Goal: Task Accomplishment & Management: Manage account settings

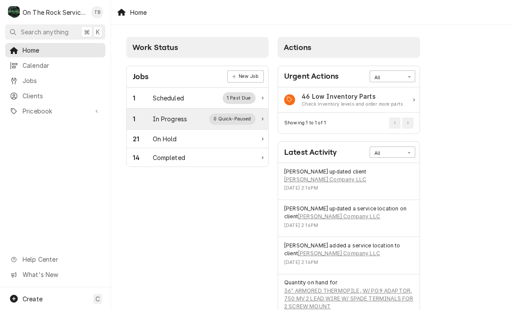
click at [162, 116] on div "In Progress" at bounding box center [170, 118] width 35 height 9
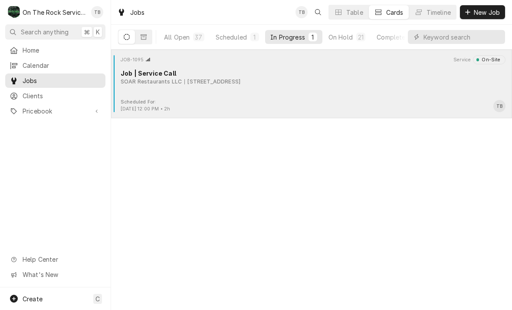
click at [286, 98] on div "JOB-1095 Service On-Site Job | Service Call SOAR Restaurants LLC [STREET_ADDRES…" at bounding box center [312, 76] width 394 height 43
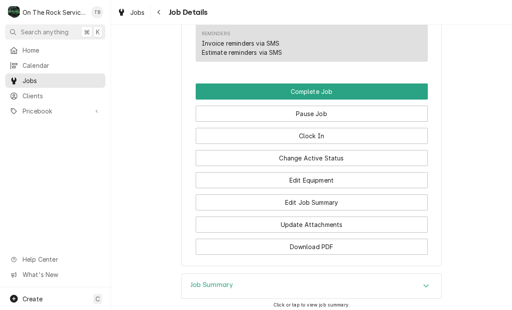
scroll to position [1011, 0]
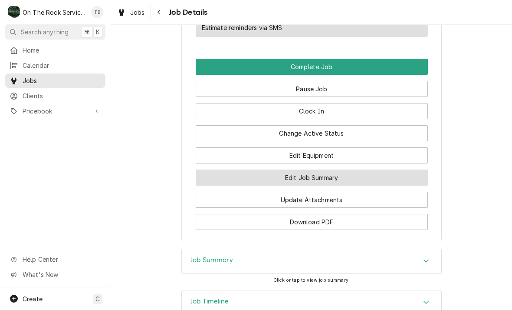
click at [326, 185] on button "Edit Job Summary" at bounding box center [312, 177] width 232 height 16
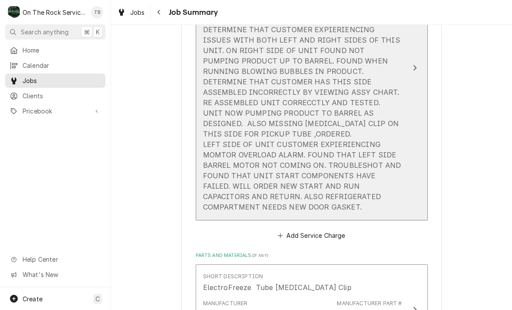
click at [300, 197] on div "[DATE] TMB PROVIDE SERVICE PARTS AND LABOR TO DETERMINE THAT CUSTOMER EXPIERIEN…" at bounding box center [302, 113] width 199 height 198
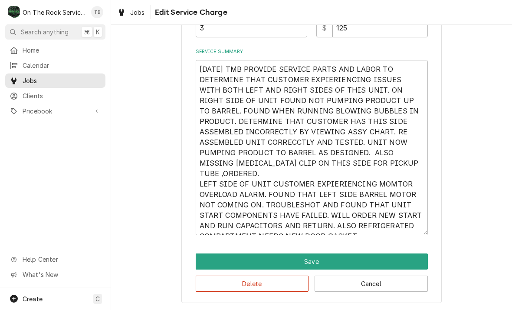
scroll to position [268, 0]
click at [366, 232] on textarea "[DATE] TMB PROVIDE SERVICE PARTS AND LABOR TO DETERMINE THAT CUSTOMER EXPIERIEN…" at bounding box center [312, 147] width 232 height 175
type textarea "x"
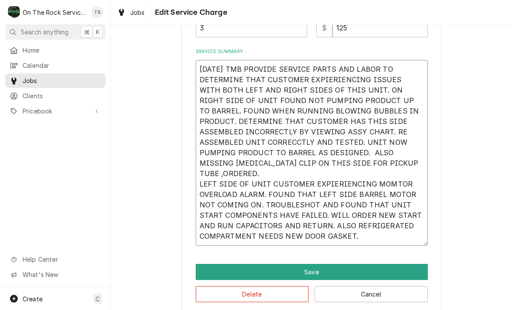
type textarea "[DATE] TMB PROVIDE SERVICE PARTS AND LABOR TO DETERMINE THAT CUSTOMER EXPIERIEN…"
type textarea "x"
type textarea "8/15/25 TMB PROVIDE SERVICE PARTS AND LABOR TO DETERMINE THAT CUSTOMER EXPIERIE…"
type textarea "x"
type textarea "8/15/25 TMB PROVIDE SERVICE PARTS AND LABOR TO DETERMINE THAT CUSTOMER EXPIERIE…"
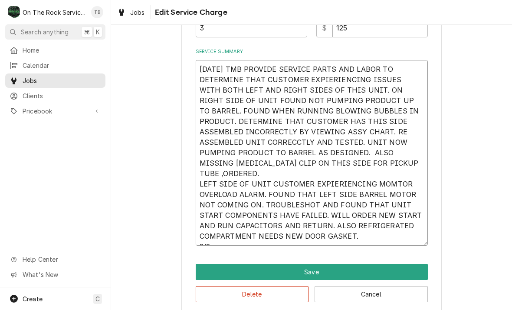
type textarea "x"
type textarea "8/15/25 TMB PROVIDE SERVICE PARTS AND LABOR TO DETERMINE THAT CUSTOMER EXPIERIE…"
type textarea "x"
type textarea "8/15/25 TMB PROVIDE SERVICE PARTS AND LABOR TO DETERMINE THAT CUSTOMER EXPIERIE…"
type textarea "x"
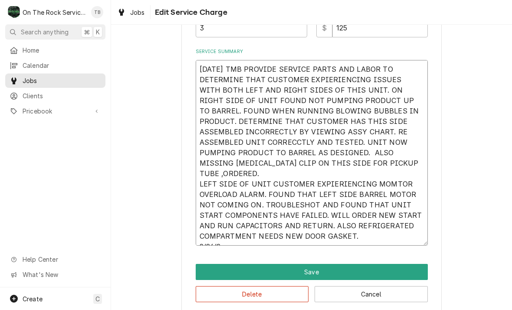
type textarea "8/15/25 TMB PROVIDE SERVICE PARTS AND LABOR TO DETERMINE THAT CUSTOMER EXPIERIE…"
type textarea "x"
type textarea "8/15/25 TMB PROVIDE SERVICE PARTS AND LABOR TO DETERMINE THAT CUSTOMER EXPIERIE…"
type textarea "x"
type textarea "8/15/25 TMB PROVIDE SERVICE PARTS AND LABOR TO DETERMINE THAT CUSTOMER EXPIERIE…"
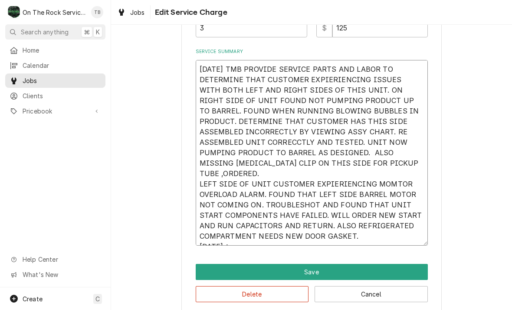
type textarea "x"
type textarea "8/15/25 TMB PROVIDE SERVICE PARTS AND LABOR TO DETERMINE THAT CUSTOMER EXPIERIE…"
type textarea "x"
type textarea "8/15/25 TMB PROVIDE SERVICE PARTS AND LABOR TO DETERMINE THAT CUSTOMER EXPIERIE…"
type textarea "x"
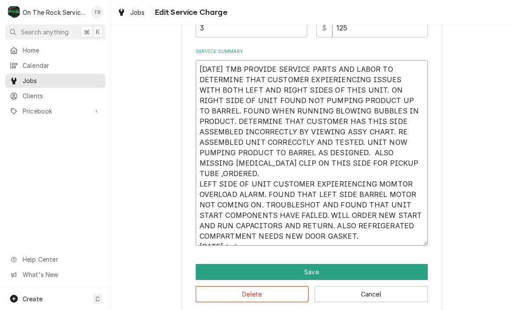
type textarea "8/15/25 TMB PROVIDE SERVICE PARTS AND LABOR TO DETERMINE THAT CUSTOMER EXPIERIE…"
type textarea "x"
type textarea "8/15/25 TMB PROVIDE SERVICE PARTS AND LABOR TO DETERMINE THAT CUSTOMER EXPIERIE…"
type textarea "x"
type textarea "8/15/25 TMB PROVIDE SERVICE PARTS AND LABOR TO DETERMINE THAT CUSTOMER EXPIERIE…"
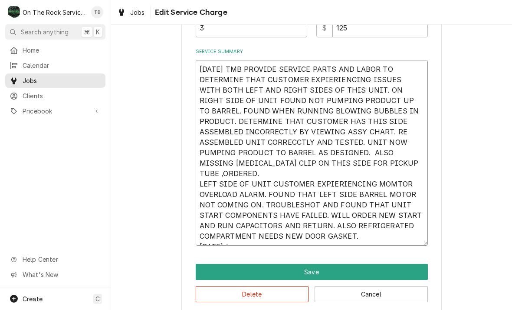
type textarea "x"
type textarea "8/15/25 TMB PROVIDE SERVICE PARTS AND LABOR TO DETERMINE THAT CUSTOMER EXPIERIE…"
type textarea "x"
type textarea "8/15/25 TMB PROVIDE SERVICE PARTS AND LABOR TO DETERMINE THAT CUSTOMER EXPIERIE…"
type textarea "x"
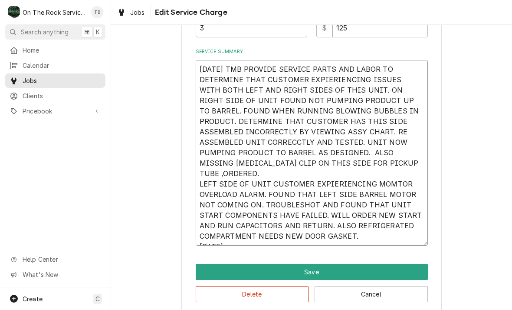
type textarea "8/15/25 TMB PROVIDE SERVICE PARTS AND LABOR TO DETERMINE THAT CUSTOMER EXPIERIE…"
type textarea "x"
type textarea "8/15/25 TMB PROVIDE SERVICE PARTS AND LABOR TO DETERMINE THAT CUSTOMER EXPIERIE…"
type textarea "x"
type textarea "8/15/25 TMB PROVIDE SERVICE PARTS AND LABOR TO DETERMINE THAT CUSTOMER EXPIERIE…"
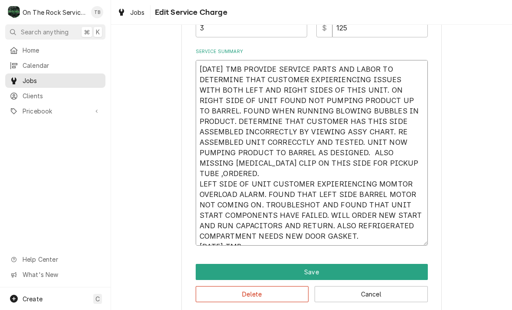
type textarea "x"
type textarea "8/15/25 TMB PROVIDE SERVICE PARTS AND LABOR TO DETERMINE THAT CUSTOMER EXPIERIE…"
type textarea "x"
type textarea "8/15/25 TMB PROVIDE SERVICE PARTS AND LABOR TO DETERMINE THAT CUSTOMER EXPIERIE…"
type textarea "x"
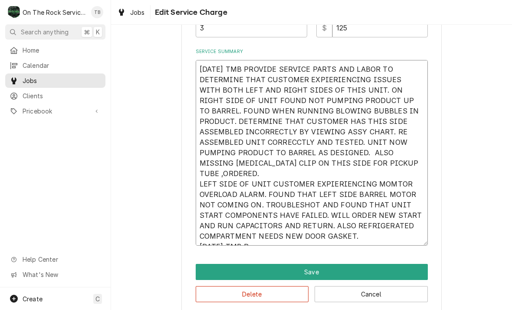
type textarea "8/15/25 TMB PROVIDE SERVICE PARTS AND LABOR TO DETERMINE THAT CUSTOMER EXPIERIE…"
type textarea "x"
type textarea "8/15/25 TMB PROVIDE SERVICE PARTS AND LABOR TO DETERMINE THAT CUSTOMER EXPIERIE…"
type textarea "x"
type textarea "8/15/25 TMB PROVIDE SERVICE PARTS AND LABOR TO DETERMINE THAT CUSTOMER EXPIERIE…"
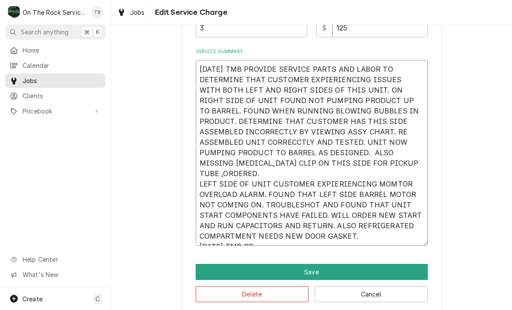
type textarea "x"
type textarea "8/15/25 TMB PROVIDE SERVICE PARTS AND LABOR TO DETERMINE THAT CUSTOMER EXPIERIE…"
type textarea "x"
type textarea "8/15/25 TMB PROVIDE SERVICE PARTS AND LABOR TO DETERMINE THAT CUSTOMER EXPIERIE…"
type textarea "x"
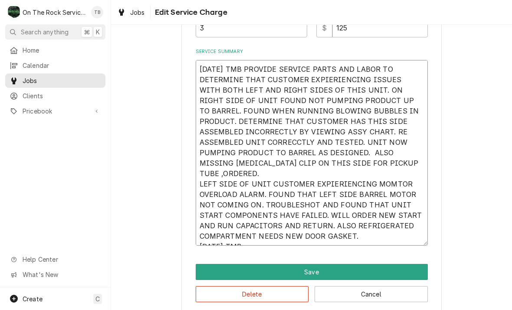
type textarea "8/15/25 TMB PROVIDE SERVICE PARTS AND LABOR TO DETERMINE THAT CUSTOMER EXPIERIE…"
type textarea "x"
type textarea "8/15/25 TMB PROVIDE SERVICE PARTS AND LABOR TO DETERMINE THAT CUSTOMER EXPIERIE…"
type textarea "x"
type textarea "8/15/25 TMB PROVIDE SERVICE PARTS AND LABOR TO DETERMINE THAT CUSTOMER EXPIERIE…"
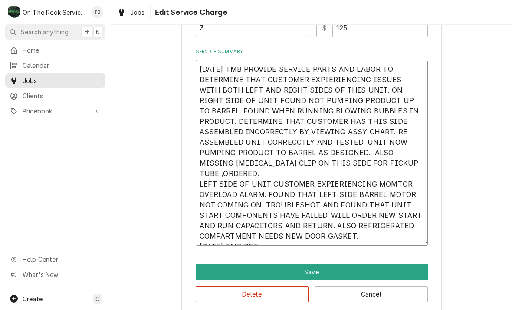
type textarea "x"
type textarea "8/15/25 TMB PROVIDE SERVICE PARTS AND LABOR TO DETERMINE THAT CUSTOMER EXPIERIE…"
type textarea "x"
type textarea "8/15/25 TMB PROVIDE SERVICE PARTS AND LABOR TO DETERMINE THAT CUSTOMER EXPIERIE…"
type textarea "x"
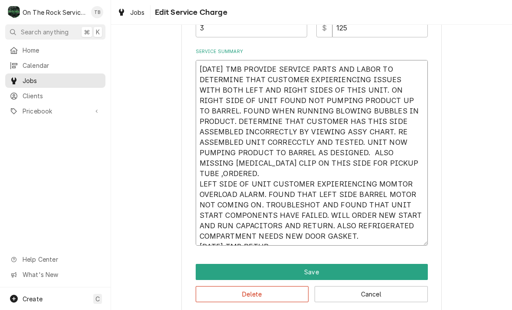
type textarea "8/15/25 TMB PROVIDE SERVICE PARTS AND LABOR TO DETERMINE THAT CUSTOMER EXPIERIE…"
type textarea "x"
type textarea "8/15/25 TMB PROVIDE SERVICE PARTS AND LABOR TO DETERMINE THAT CUSTOMER EXPIERIE…"
type textarea "x"
type textarea "8/15/25 TMB PROVIDE SERVICE PARTS AND LABOR TO DETERMINE THAT CUSTOMER EXPIERIE…"
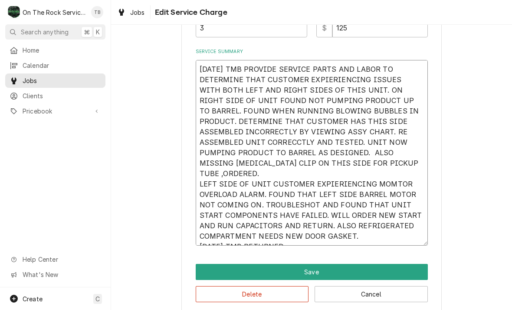
type textarea "x"
type textarea "8/15/25 TMB PROVIDE SERVICE PARTS AND LABOR TO DETERMINE THAT CUSTOMER EXPIERIE…"
type textarea "x"
type textarea "8/15/25 TMB PROVIDE SERVICE PARTS AND LABOR TO DETERMINE THAT CUSTOMER EXPIERIE…"
type textarea "x"
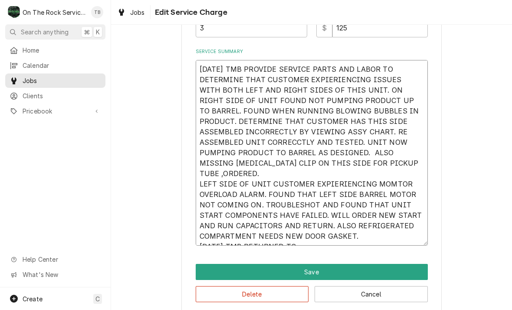
type textarea "8/15/25 TMB PROVIDE SERVICE PARTS AND LABOR TO DETERMINE THAT CUSTOMER EXPIERIE…"
type textarea "x"
type textarea "8/15/25 TMB PROVIDE SERVICE PARTS AND LABOR TO DETERMINE THAT CUSTOMER EXPIERIE…"
type textarea "x"
type textarea "8/15/25 TMB PROVIDE SERVICE PARTS AND LABOR TO DETERMINE THAT CUSTOMER EXPIERIE…"
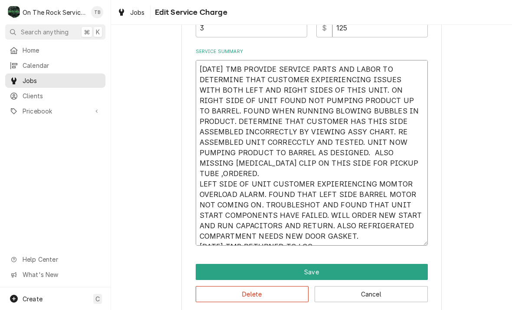
type textarea "x"
type textarea "8/15/25 TMB PROVIDE SERVICE PARTS AND LABOR TO DETERMINE THAT CUSTOMER EXPIERIE…"
type textarea "x"
type textarea "8/15/25 TMB PROVIDE SERVICE PARTS AND LABOR TO DETERMINE THAT CUSTOMER EXPIERIE…"
type textarea "x"
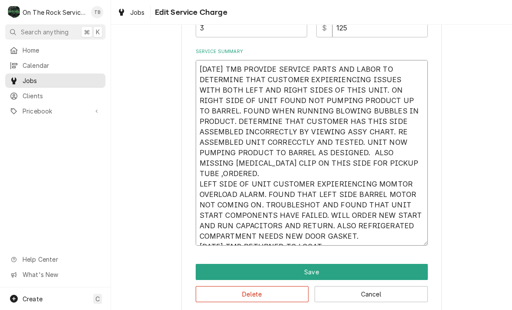
type textarea "8/15/25 TMB PROVIDE SERVICE PARTS AND LABOR TO DETERMINE THAT CUSTOMER EXPIERIE…"
type textarea "x"
type textarea "8/15/25 TMB PROVIDE SERVICE PARTS AND LABOR TO DETERMINE THAT CUSTOMER EXPIERIE…"
type textarea "x"
type textarea "8/15/25 TMB PROVIDE SERVICE PARTS AND LABOR TO DETERMINE THAT CUSTOMER EXPIERIE…"
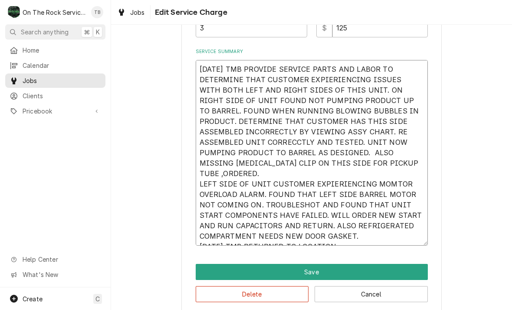
type textarea "x"
type textarea "8/15/25 TMB PROVIDE SERVICE PARTS AND LABOR TO DETERMINE THAT CUSTOMER EXPIERIE…"
type textarea "x"
type textarea "8/15/25 TMB PROVIDE SERVICE PARTS AND LABOR TO DETERMINE THAT CUSTOMER EXPIERIE…"
type textarea "x"
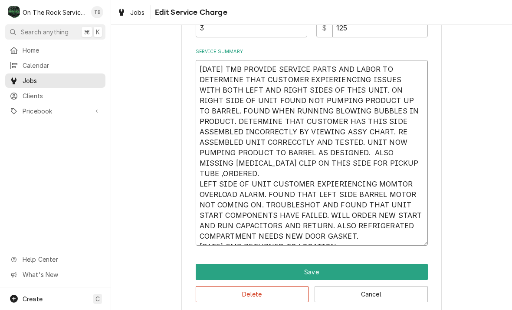
type textarea "8/15/25 TMB PROVIDE SERVICE PARTS AND LABOR TO DETERMINE THAT CUSTOMER EXPIERIE…"
type textarea "x"
type textarea "8/15/25 TMB PROVIDE SERVICE PARTS AND LABOR TO DETERMINE THAT CUSTOMER EXPIERIE…"
type textarea "x"
type textarea "8/15/25 TMB PROVIDE SERVICE PARTS AND LABOR TO DETERMINE THAT CUSTOMER EXPIERIE…"
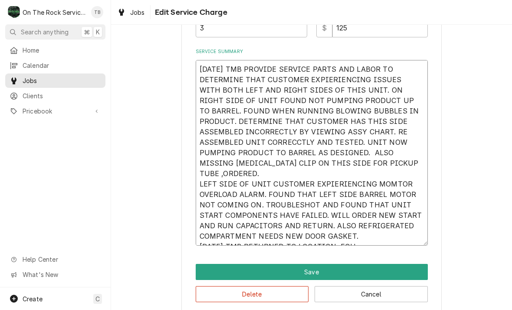
type textarea "x"
type textarea "8/15/25 TMB PROVIDE SERVICE PARTS AND LABOR TO DETERMINE THAT CUSTOMER EXPIERIE…"
type textarea "x"
type textarea "8/15/25 TMB PROVIDE SERVICE PARTS AND LABOR TO DETERMINE THAT CUSTOMER EXPIERIE…"
type textarea "x"
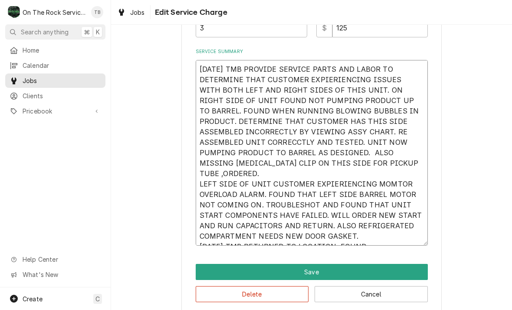
type textarea "8/15/25 TMB PROVIDE SERVICE PARTS AND LABOR TO DETERMINE THAT CUSTOMER EXPIERIE…"
type textarea "x"
type textarea "8/15/25 TMB PROVIDE SERVICE PARTS AND LABOR TO DETERMINE THAT CUSTOMER EXPIERIE…"
type textarea "x"
type textarea "8/15/25 TMB PROVIDE SERVICE PARTS AND LABOR TO DETERMINE THAT CUSTOMER EXPIERIE…"
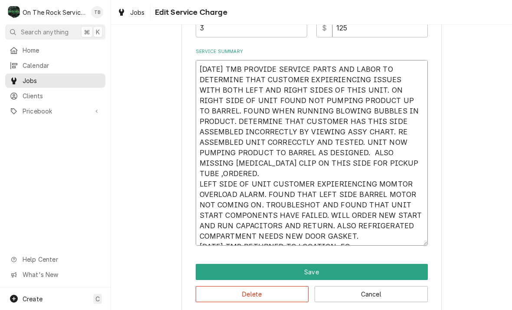
type textarea "x"
type textarea "8/15/25 TMB PROVIDE SERVICE PARTS AND LABOR TO DETERMINE THAT CUSTOMER EXPIERIE…"
type textarea "x"
type textarea "8/15/25 TMB PROVIDE SERVICE PARTS AND LABOR TO DETERMINE THAT CUSTOMER EXPIERIE…"
type textarea "x"
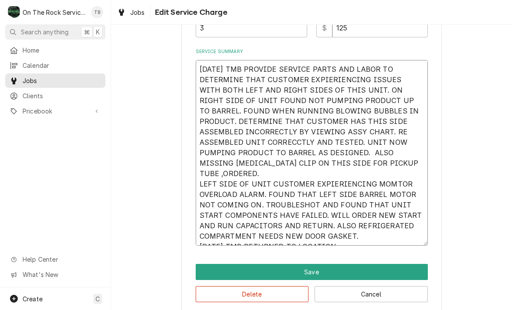
type textarea "8/15/25 TMB PROVIDE SERVICE PARTS AND LABOR TO DETERMINE THAT CUSTOMER EXPIERIE…"
type textarea "x"
type textarea "8/15/25 TMB PROVIDE SERVICE PARTS AND LABOR TO DETERMINE THAT CUSTOMER EXPIERIE…"
type textarea "x"
type textarea "8/15/25 TMB PROVIDE SERVICE PARTS AND LABOR TO DETERMINE THAT CUSTOMER EXPIERIE…"
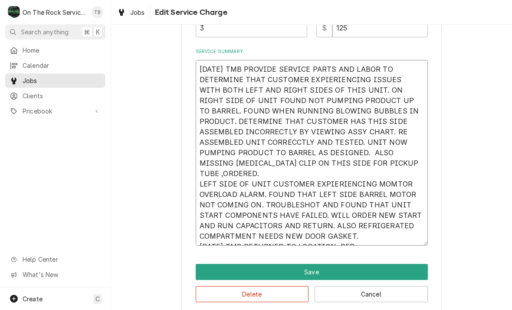
type textarea "x"
type textarea "8/15/25 TMB PROVIDE SERVICE PARTS AND LABOR TO DETERMINE THAT CUSTOMER EXPIERIE…"
type textarea "x"
type textarea "8/15/25 TMB PROVIDE SERVICE PARTS AND LABOR TO DETERMINE THAT CUSTOMER EXPIERIE…"
type textarea "x"
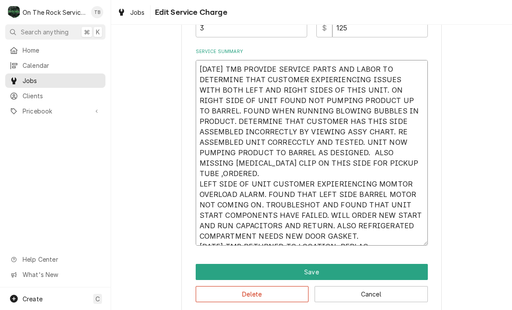
type textarea "8/15/25 TMB PROVIDE SERVICE PARTS AND LABOR TO DETERMINE THAT CUSTOMER EXPIERIE…"
type textarea "x"
type textarea "8/15/25 TMB PROVIDE SERVICE PARTS AND LABOR TO DETERMINE THAT CUSTOMER EXPIERIE…"
type textarea "x"
type textarea "8/15/25 TMB PROVIDE SERVICE PARTS AND LABOR TO DETERMINE THAT CUSTOMER EXPIERIE…"
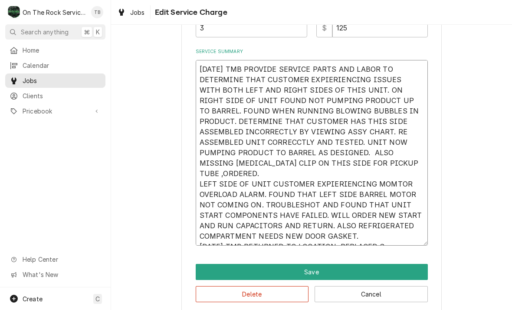
type textarea "x"
type textarea "8/15/25 TMB PROVIDE SERVICE PARTS AND LABOR TO DETERMINE THAT CUSTOMER EXPIERIE…"
type textarea "x"
type textarea "8/15/25 TMB PROVIDE SERVICE PARTS AND LABOR TO DETERMINE THAT CUSTOMER EXPIERIE…"
type textarea "x"
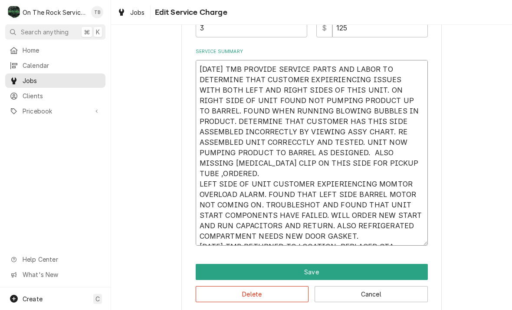
type textarea "8/15/25 TMB PROVIDE SERVICE PARTS AND LABOR TO DETERMINE THAT CUSTOMER EXPIERIE…"
type textarea "x"
type textarea "8/15/25 TMB PROVIDE SERVICE PARTS AND LABOR TO DETERMINE THAT CUSTOMER EXPIERIE…"
type textarea "x"
type textarea "8/15/25 TMB PROVIDE SERVICE PARTS AND LABOR TO DETERMINE THAT CUSTOMER EXPIERIE…"
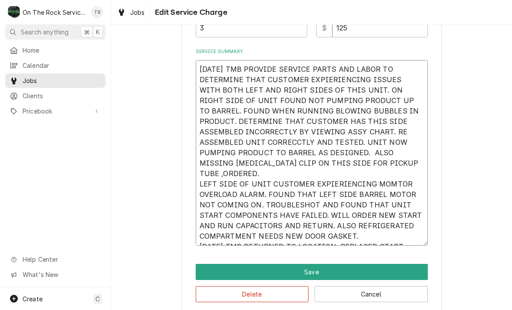
type textarea "x"
type textarea "8/15/25 TMB PROVIDE SERVICE PARTS AND LABOR TO DETERMINE THAT CUSTOMER EXPIERIE…"
type textarea "x"
type textarea "8/15/25 TMB PROVIDE SERVICE PARTS AND LABOR TO DETERMINE THAT CUSTOMER EXPIERIE…"
type textarea "x"
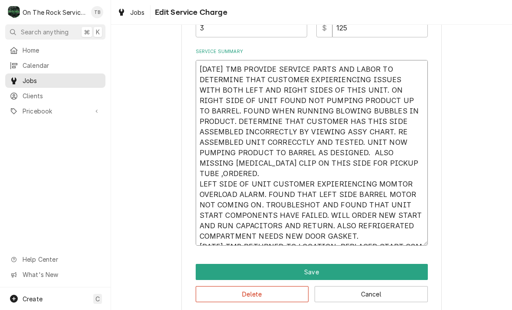
type textarea "8/15/25 TMB PROVIDE SERVICE PARTS AND LABOR TO DETERMINE THAT CUSTOMER EXPIERIE…"
type textarea "x"
type textarea "8/15/25 TMB PROVIDE SERVICE PARTS AND LABOR TO DETERMINE THAT CUSTOMER EXPIERIE…"
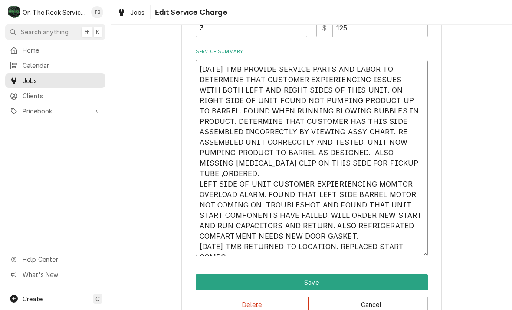
type textarea "x"
type textarea "8/15/25 TMB PROVIDE SERVICE PARTS AND LABOR TO DETERMINE THAT CUSTOMER EXPIERIE…"
type textarea "x"
type textarea "8/15/25 TMB PROVIDE SERVICE PARTS AND LABOR TO DETERMINE THAT CUSTOMER EXPIERIE…"
type textarea "x"
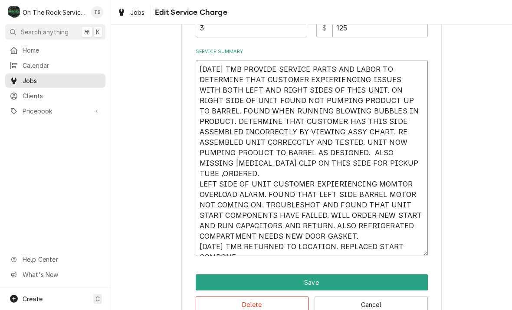
type textarea "8/15/25 TMB PROVIDE SERVICE PARTS AND LABOR TO DETERMINE THAT CUSTOMER EXPIERIE…"
type textarea "x"
type textarea "8/15/25 TMB PROVIDE SERVICE PARTS AND LABOR TO DETERMINE THAT CUSTOMER EXPIERIE…"
type textarea "x"
type textarea "8/15/25 TMB PROVIDE SERVICE PARTS AND LABOR TO DETERMINE THAT CUSTOMER EXPIERIE…"
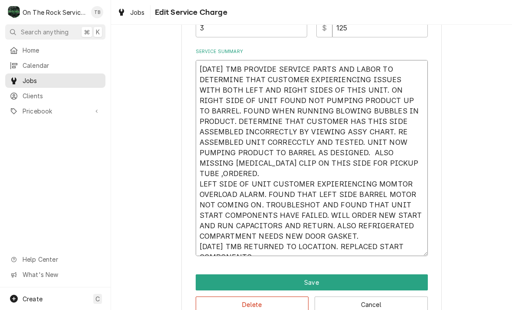
type textarea "x"
type textarea "8/15/25 TMB PROVIDE SERVICE PARTS AND LABOR TO DETERMINE THAT CUSTOMER EXPIERIE…"
type textarea "x"
type textarea "8/15/25 TMB PROVIDE SERVICE PARTS AND LABOR TO DETERMINE THAT CUSTOMER EXPIERIE…"
type textarea "x"
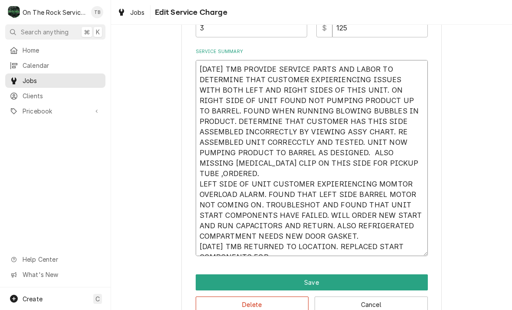
type textarea "8/15/25 TMB PROVIDE SERVICE PARTS AND LABOR TO DETERMINE THAT CUSTOMER EXPIERIE…"
type textarea "x"
type textarea "8/15/25 TMB PROVIDE SERVICE PARTS AND LABOR TO DETERMINE THAT CUSTOMER EXPIERIE…"
type textarea "x"
type textarea "8/15/25 TMB PROVIDE SERVICE PARTS AND LABOR TO DETERMINE THAT CUSTOMER EXPIERIE…"
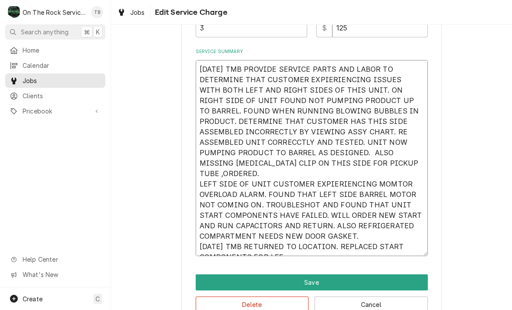
type textarea "x"
type textarea "8/15/25 TMB PROVIDE SERVICE PARTS AND LABOR TO DETERMINE THAT CUSTOMER EXPIERIE…"
type textarea "x"
type textarea "8/15/25 TMB PROVIDE SERVICE PARTS AND LABOR TO DETERMINE THAT CUSTOMER EXPIERIE…"
type textarea "x"
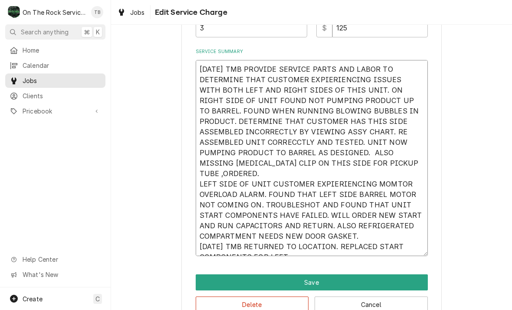
type textarea "8/15/25 TMB PROVIDE SERVICE PARTS AND LABOR TO DETERMINE THAT CUSTOMER EXPIERIE…"
type textarea "x"
type textarea "8/15/25 TMB PROVIDE SERVICE PARTS AND LABOR TO DETERMINE THAT CUSTOMER EXPIERIE…"
type textarea "x"
type textarea "8/15/25 TMB PROVIDE SERVICE PARTS AND LABOR TO DETERMINE THAT CUSTOMER EXPIERIE…"
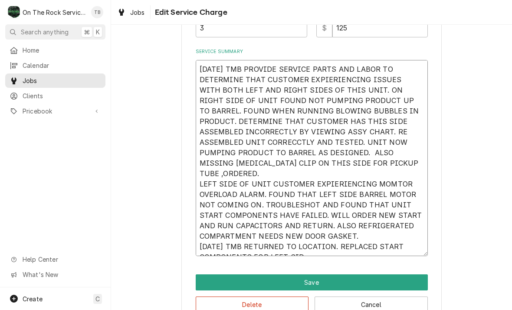
type textarea "x"
type textarea "8/15/25 TMB PROVIDE SERVICE PARTS AND LABOR TO DETERMINE THAT CUSTOMER EXPIERIE…"
type textarea "x"
type textarea "8/15/25 TMB PROVIDE SERVICE PARTS AND LABOR TO DETERMINE THAT CUSTOMER EXPIERIE…"
type textarea "x"
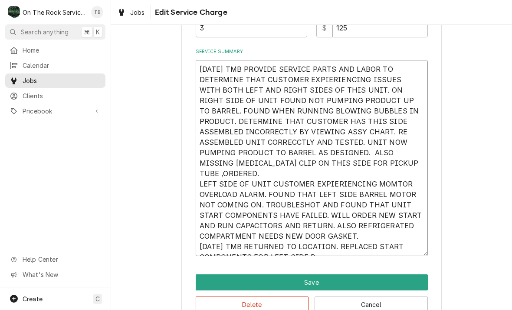
type textarea "8/15/25 TMB PROVIDE SERVICE PARTS AND LABOR TO DETERMINE THAT CUSTOMER EXPIERIE…"
type textarea "x"
type textarea "8/15/25 TMB PROVIDE SERVICE PARTS AND LABOR TO DETERMINE THAT CUSTOMER EXPIERIE…"
type textarea "x"
type textarea "8/15/25 TMB PROVIDE SERVICE PARTS AND LABOR TO DETERMINE THAT CUSTOMER EXPIERIE…"
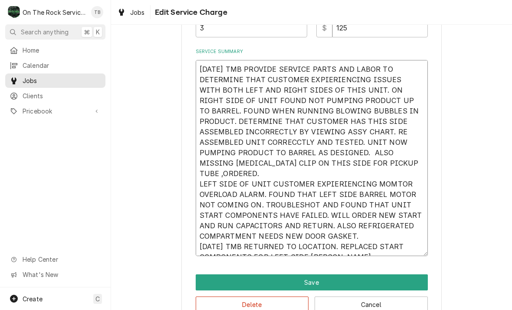
type textarea "x"
type textarea "8/15/25 TMB PROVIDE SERVICE PARTS AND LABOR TO DETERMINE THAT CUSTOMER EXPIERIE…"
type textarea "x"
type textarea "8/15/25 TMB PROVIDE SERVICE PARTS AND LABOR TO DETERMINE THAT CUSTOMER EXPIERIE…"
type textarea "x"
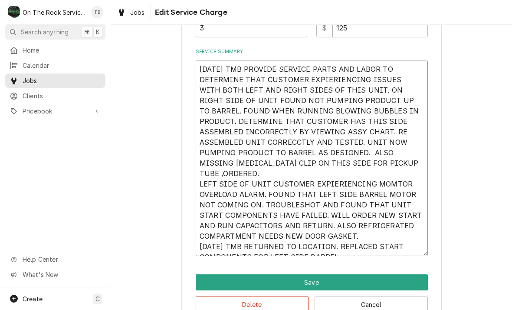
type textarea "8/15/25 TMB PROVIDE SERVICE PARTS AND LABOR TO DETERMINE THAT CUSTOMER EXPIERIE…"
type textarea "x"
type textarea "8/15/25 TMB PROVIDE SERVICE PARTS AND LABOR TO DETERMINE THAT CUSTOMER EXPIERIE…"
type textarea "x"
type textarea "8/15/25 TMB PROVIDE SERVICE PARTS AND LABOR TO DETERMINE THAT CUSTOMER EXPIERIE…"
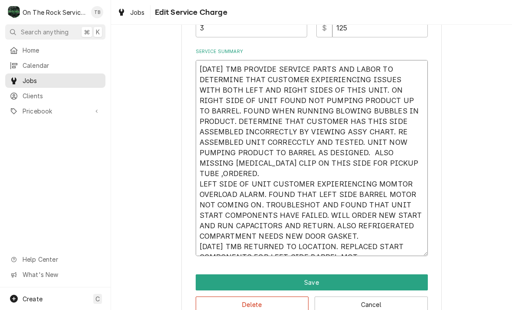
type textarea "x"
type textarea "8/15/25 TMB PROVIDE SERVICE PARTS AND LABOR TO DETERMINE THAT CUSTOMER EXPIERIE…"
type textarea "x"
type textarea "8/15/25 TMB PROVIDE SERVICE PARTS AND LABOR TO DETERMINE THAT CUSTOMER EXPIERIE…"
type textarea "x"
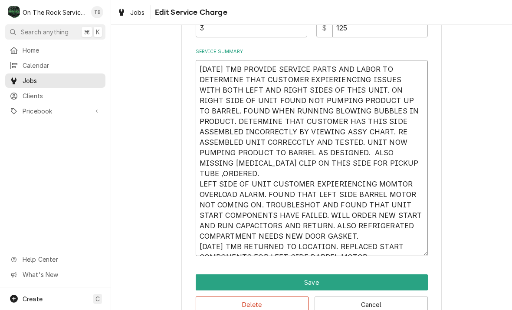
type textarea "8/15/25 TMB PROVIDE SERVICE PARTS AND LABOR TO DETERMINE THAT CUSTOMER EXPIERIE…"
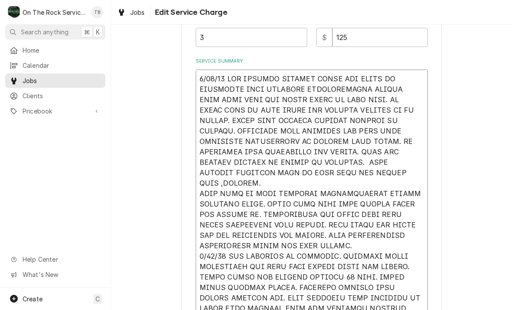
scroll to position [266, 0]
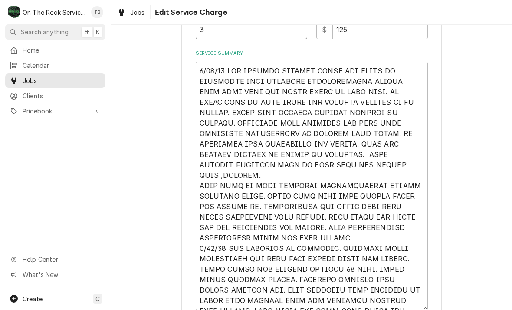
click at [223, 33] on input "3" at bounding box center [252, 29] width 112 height 19
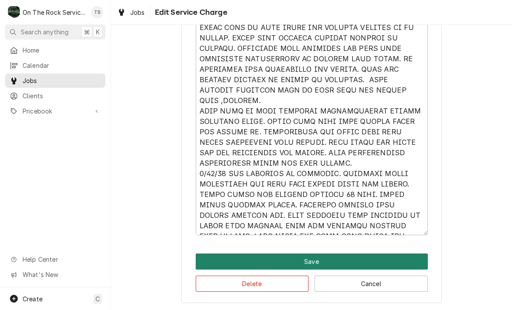
click at [316, 255] on button "Save" at bounding box center [312, 261] width 232 height 16
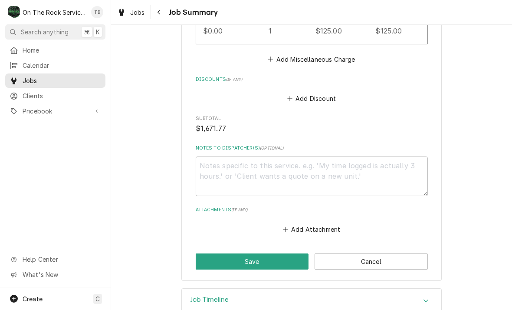
scroll to position [1398, 0]
click at [221, 159] on textarea "Notes to Dispatcher(s) ( optional )" at bounding box center [312, 176] width 232 height 40
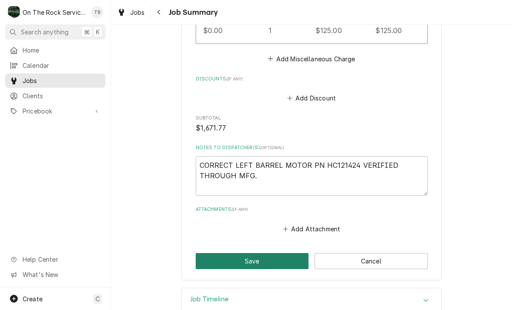
click at [248, 253] on button "Save" at bounding box center [252, 261] width 113 height 16
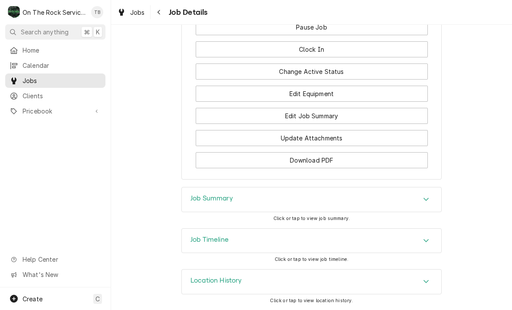
scroll to position [1071, 0]
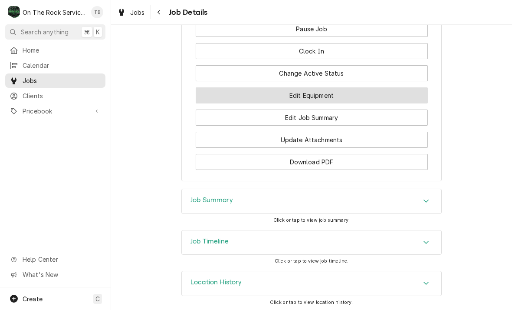
click at [314, 103] on button "Edit Equipment" at bounding box center [312, 95] width 232 height 16
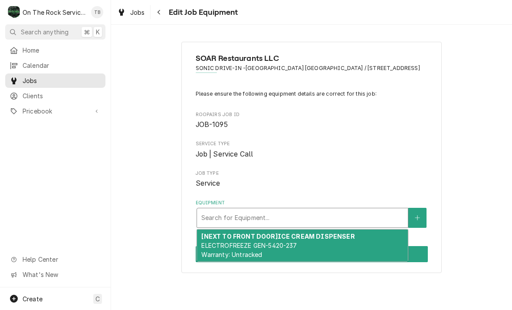
click at [274, 247] on span "ELECTROFREEZE GEN-5420-237 Warranty: Untracked" at bounding box center [250, 249] width 96 height 17
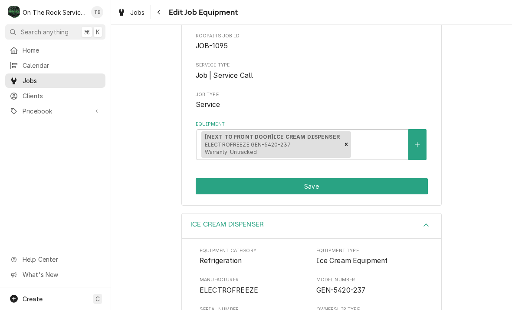
scroll to position [79, 0]
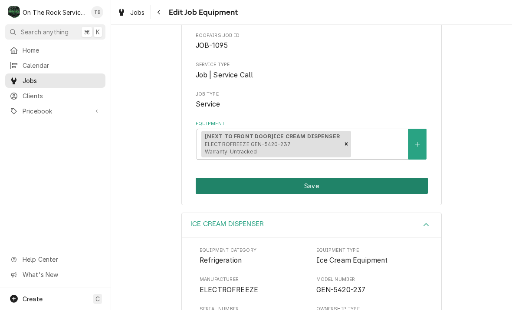
click at [316, 185] on button "Save" at bounding box center [312, 186] width 232 height 16
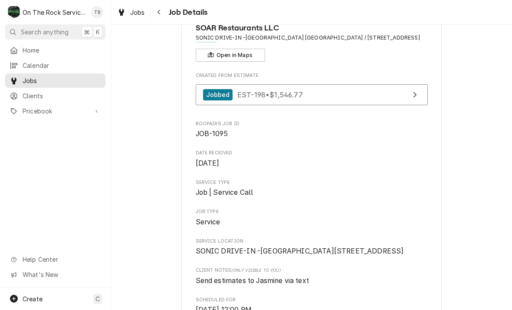
scroll to position [50, 0]
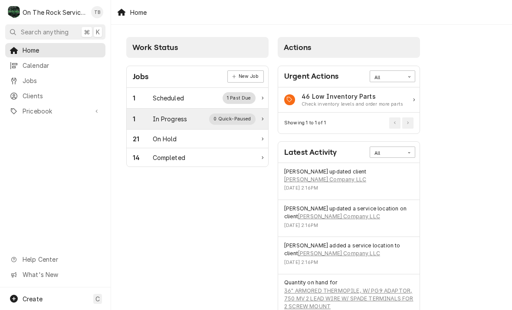
click at [174, 117] on div "In Progress" at bounding box center [170, 118] width 35 height 9
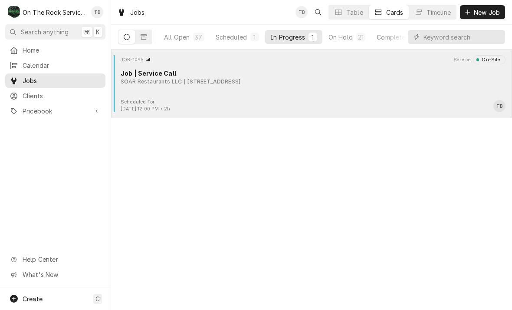
click at [213, 99] on div "JOB-1095 Service On-Site Job | Service Call SOAR Restaurants LLC [STREET_ADDRES…" at bounding box center [312, 76] width 394 height 43
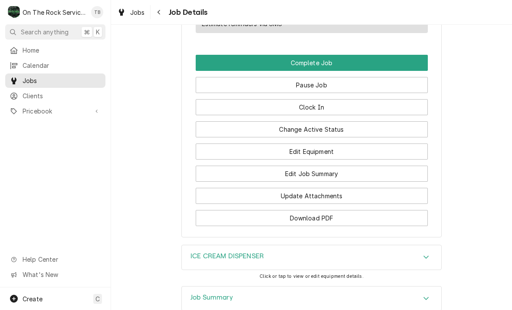
scroll to position [1013, 0]
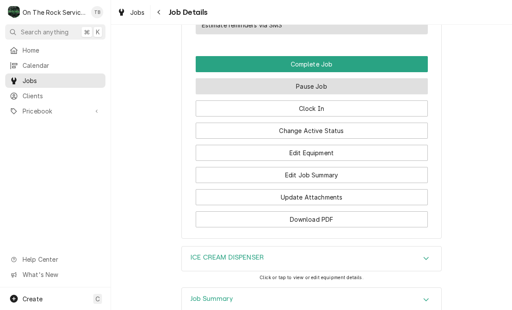
click at [314, 94] on button "Pause Job" at bounding box center [312, 86] width 232 height 16
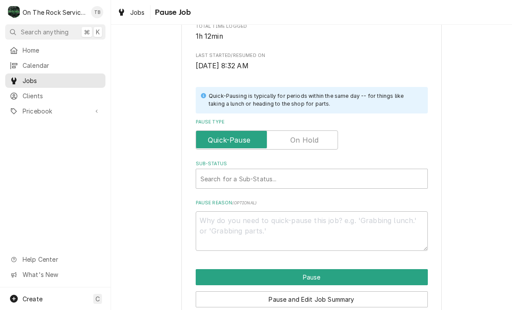
scroll to position [152, 0]
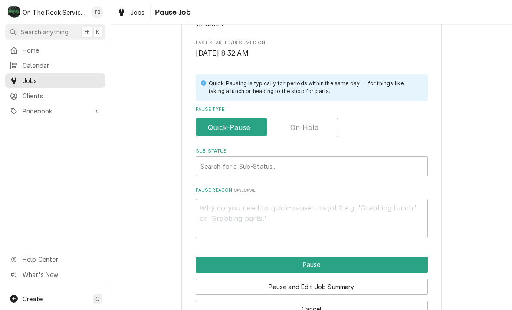
click at [308, 127] on label "Pause Type" at bounding box center [267, 127] width 142 height 19
click at [308, 127] on input "Pause Type" at bounding box center [267, 127] width 135 height 19
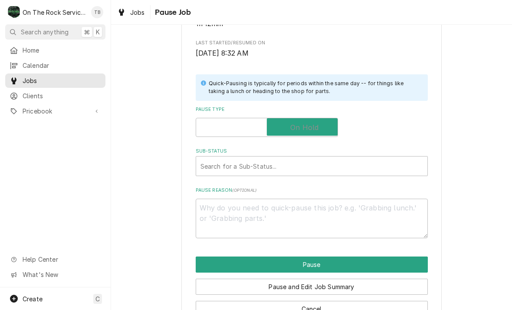
checkbox input "true"
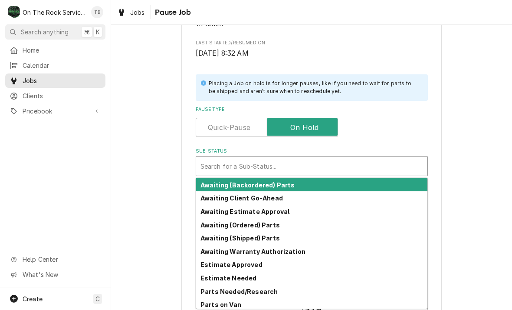
click at [256, 265] on div "Estimate Approved" at bounding box center [311, 264] width 231 height 13
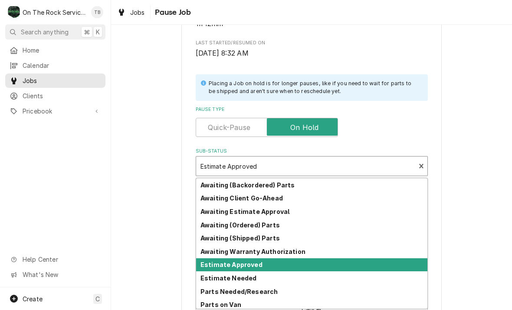
click at [245, 277] on strong "Estimate Needed" at bounding box center [229, 277] width 56 height 7
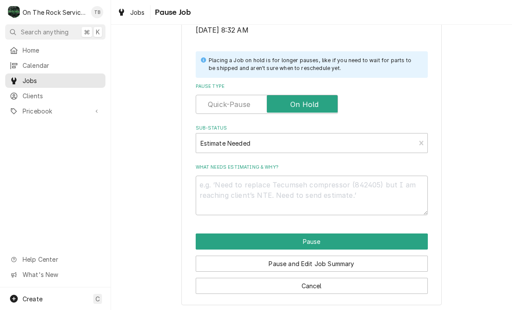
scroll to position [175, 0]
click at [224, 190] on textarea "What needs estimating & why?" at bounding box center [312, 195] width 232 height 40
type textarea "x"
type textarea "L"
type textarea "x"
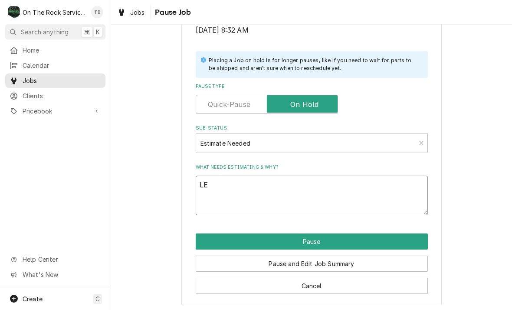
type textarea "LEF"
type textarea "x"
type textarea "LEFT"
type textarea "x"
type textarea "LEFT"
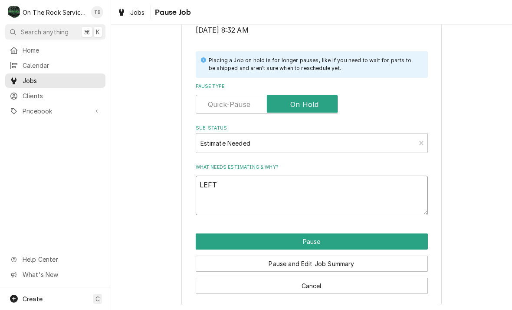
type textarea "x"
type textarea "LEFT B"
type textarea "x"
type textarea "LEFT BA"
type textarea "x"
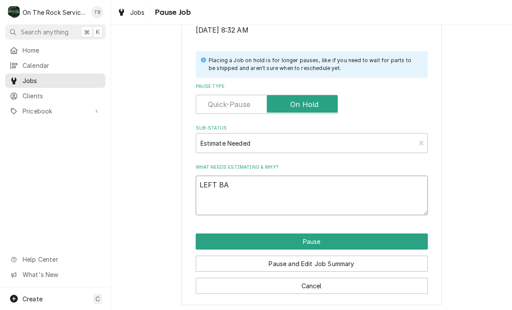
type textarea "LEFT BAR"
type textarea "x"
type textarea "LEFT BARR"
type textarea "x"
type textarea "LEFT BARRE"
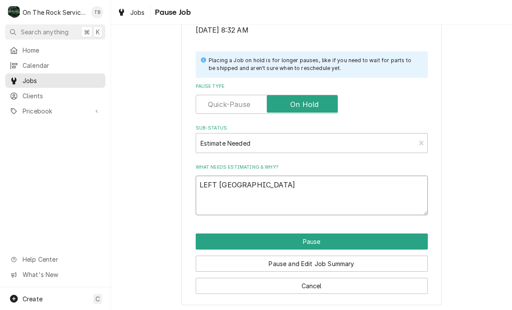
type textarea "x"
type textarea "LEFT BARREL"
type textarea "x"
type textarea "LEFT BARREL M"
type textarea "x"
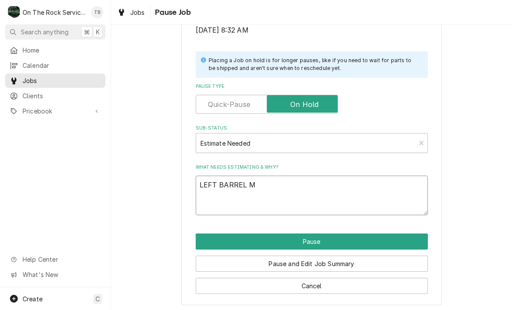
type textarea "LEFT BARREL MM"
type textarea "x"
type textarea "LEFT BARREL MMO"
type textarea "x"
type textarea "LEFT BARREL MMOT"
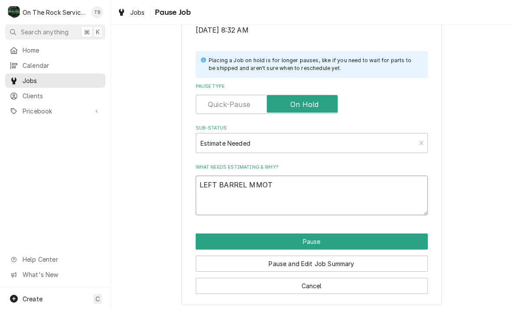
type textarea "x"
type textarea "LEFT BARREL MMOTO"
type textarea "x"
type textarea "LEFT BARREL MMOTOR"
type textarea "x"
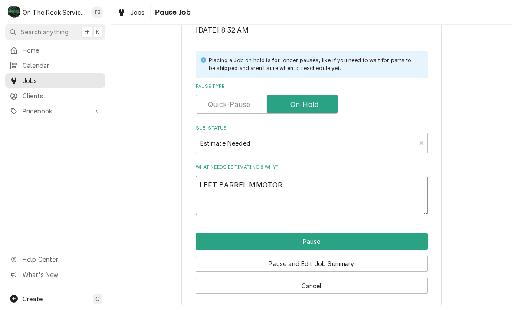
type textarea "LEFT BARREL MMOTOR"
type textarea "x"
type textarea "LEFT BARREL MMOTOR"
type textarea "x"
type textarea "LEFT BARREL MMOTO"
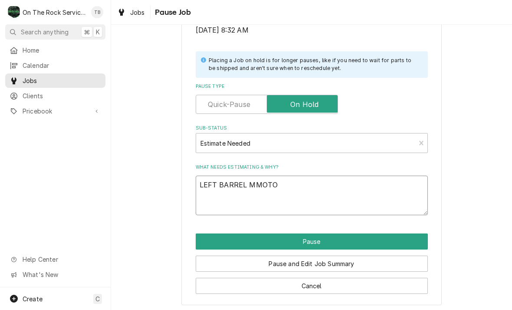
type textarea "x"
type textarea "LEFT BARREL MMOT"
type textarea "x"
type textarea "LEFT BARREL MMO"
type textarea "x"
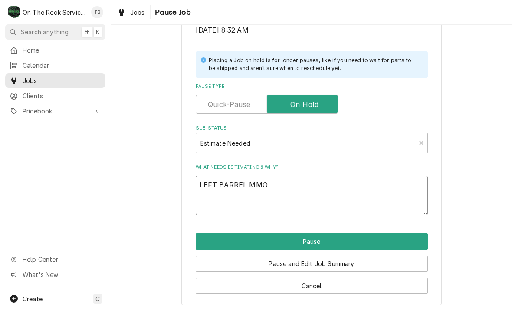
type textarea "LEFT BARREL MM"
type textarea "x"
type textarea "LEFT BARREL M"
type textarea "x"
type textarea "LEFT BARREL MO"
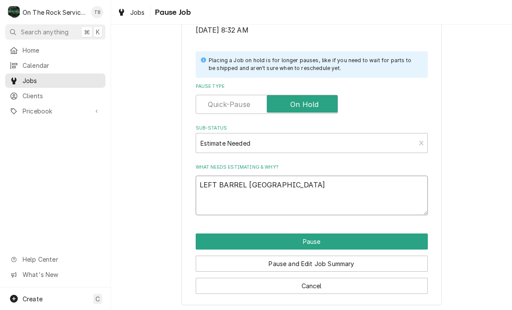
type textarea "x"
type textarea "LEFT BARREL MOT"
type textarea "x"
type textarea "LEFT BARREL MOTO"
type textarea "x"
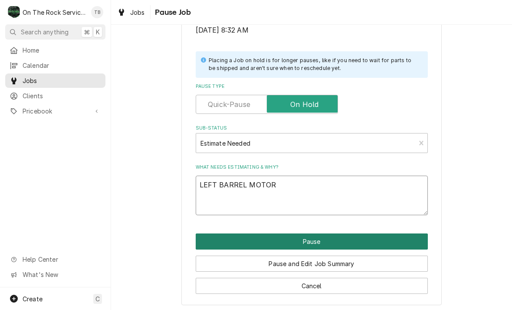
type textarea "LEFT BARREL MOTOR"
click at [314, 240] on button "Pause" at bounding box center [312, 241] width 232 height 16
type textarea "x"
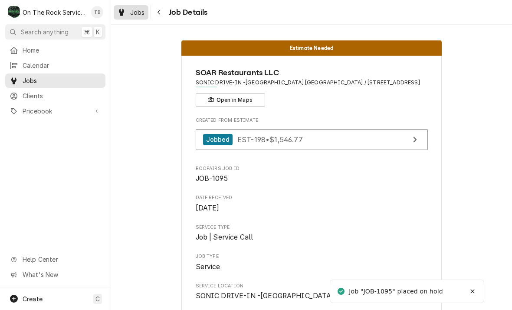
click at [132, 16] on span "Jobs" at bounding box center [137, 12] width 15 height 9
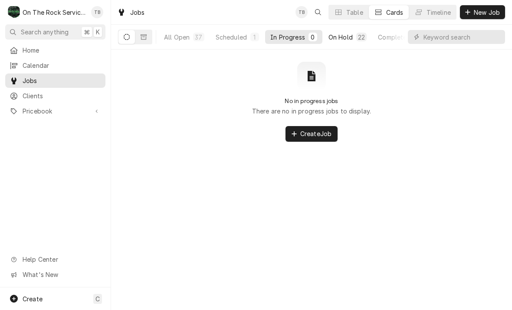
click at [347, 35] on div "On Hold" at bounding box center [341, 37] width 24 height 9
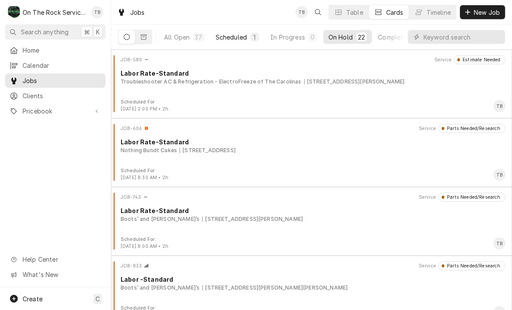
click at [230, 40] on div "Scheduled" at bounding box center [231, 37] width 31 height 9
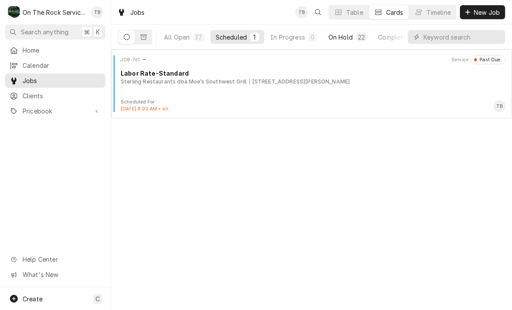
click at [340, 37] on div "On Hold" at bounding box center [341, 37] width 24 height 9
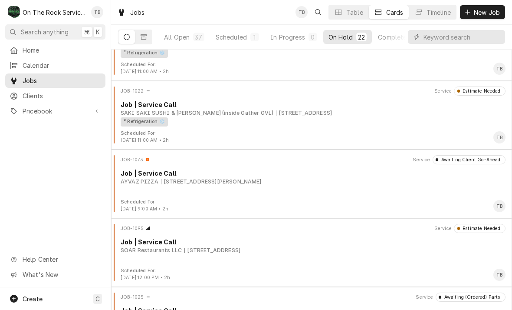
scroll to position [1213, 0]
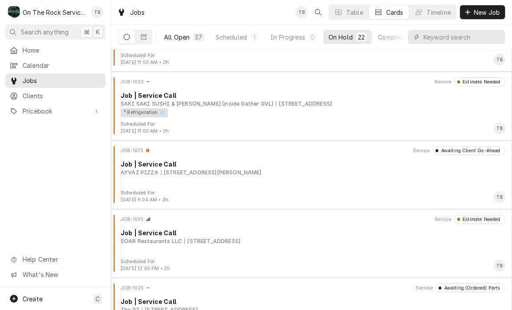
click at [182, 42] on button "All Open 37" at bounding box center [184, 37] width 51 height 14
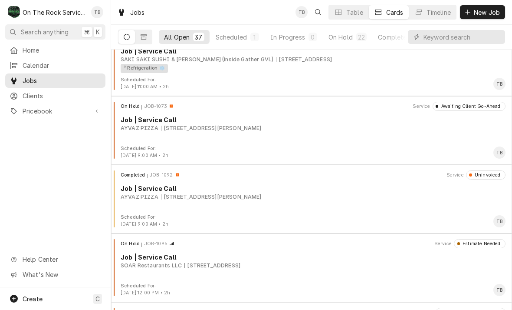
scroll to position [2012, 0]
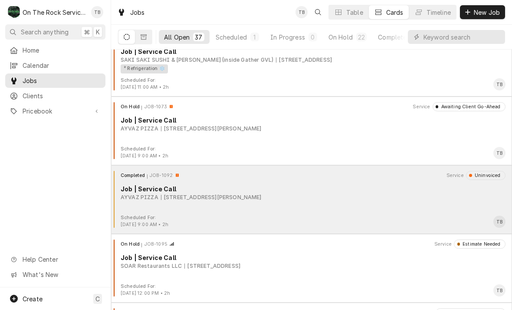
click at [394, 197] on div "AYVAZ PIZZA 272 E Franklin St, Hartwell, GA 30643" at bounding box center [313, 197] width 385 height 8
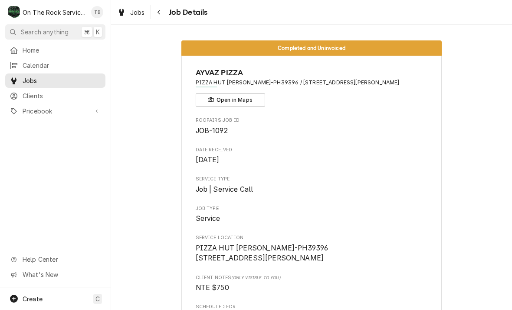
scroll to position [0, 0]
click at [161, 10] on icon "Navigate back" at bounding box center [159, 12] width 4 height 6
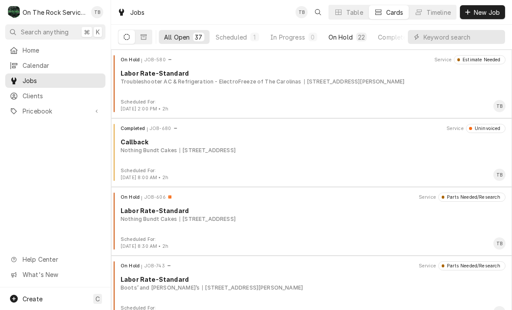
click at [346, 38] on div "On Hold" at bounding box center [341, 37] width 24 height 9
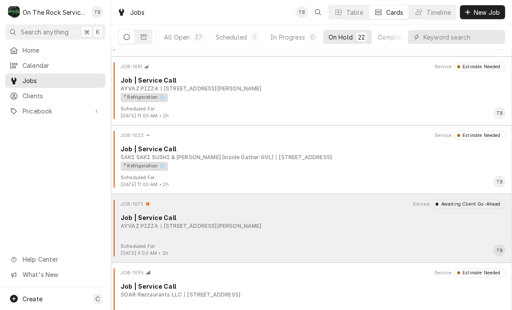
scroll to position [1160, 0]
click at [407, 233] on div "JOB-1073 Service Awaiting Client Go-Ahead Job | Service Call AYVAZ PIZZA 272 E …" at bounding box center [312, 220] width 394 height 43
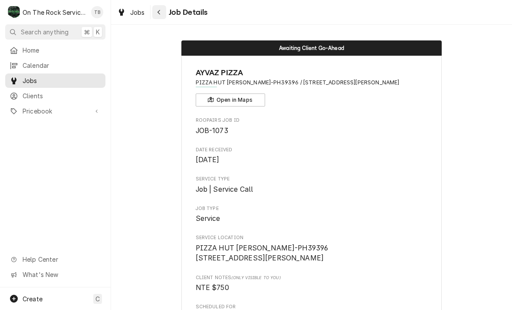
click at [166, 12] on button "Navigate back" at bounding box center [159, 12] width 14 height 14
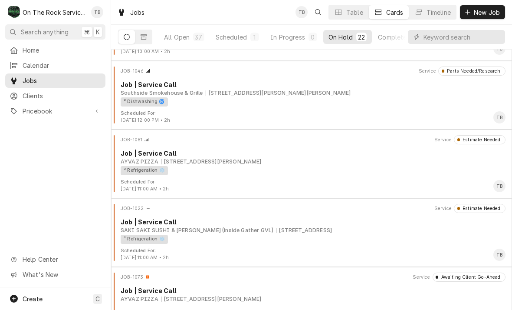
scroll to position [1084, 0]
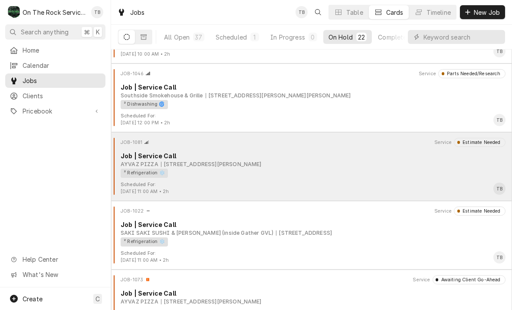
click at [407, 159] on div "Job | Service Call" at bounding box center [313, 155] width 385 height 9
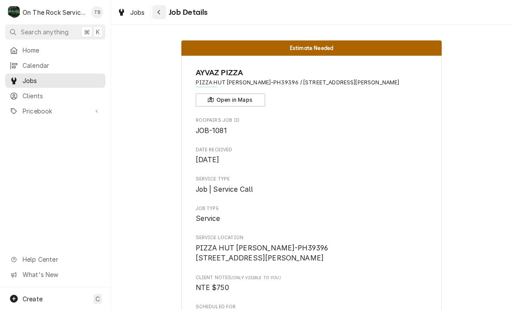
click at [158, 11] on icon "Navigate back" at bounding box center [159, 12] width 4 height 6
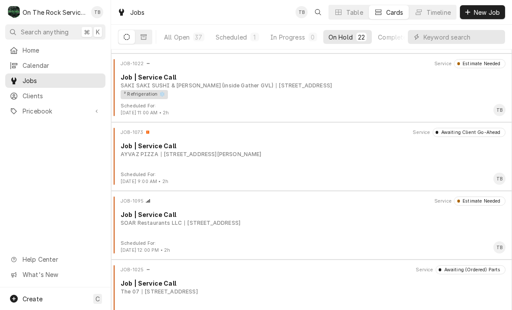
scroll to position [1238, 0]
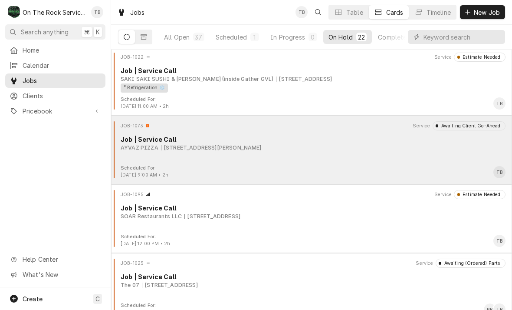
click at [368, 144] on div "AYVAZ PIZZA 272 E Franklin St, Hartwell, GA 30643" at bounding box center [313, 148] width 385 height 8
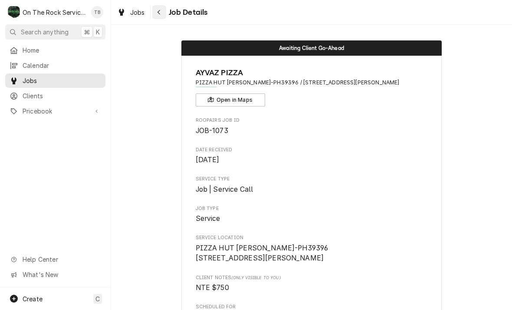
click at [165, 11] on button "Navigate back" at bounding box center [159, 12] width 14 height 14
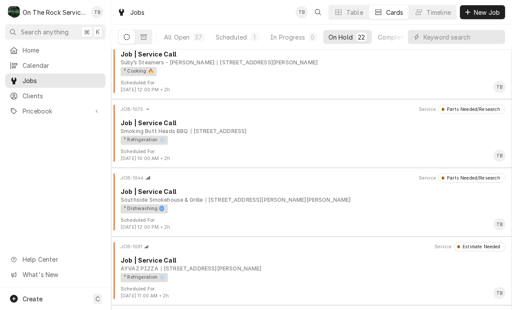
scroll to position [979, 0]
click at [180, 35] on div "All Open" at bounding box center [177, 37] width 26 height 9
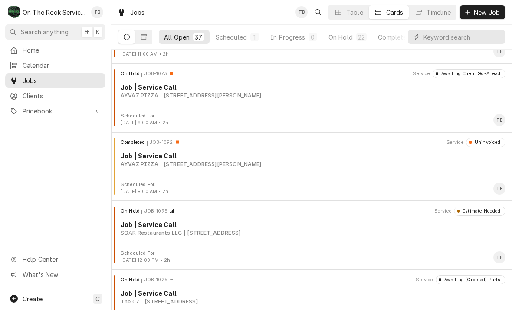
scroll to position [2048, 0]
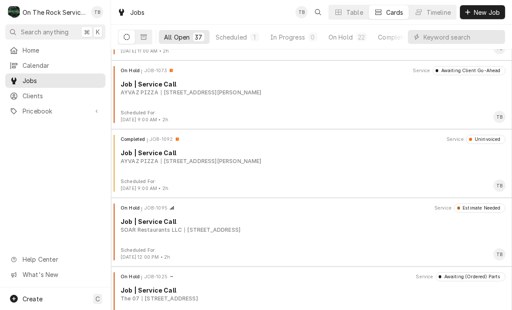
click at [426, 112] on div "Scheduled For: Sep 24th, 2025 - 9:00 AM • 2h TB" at bounding box center [312, 116] width 394 height 14
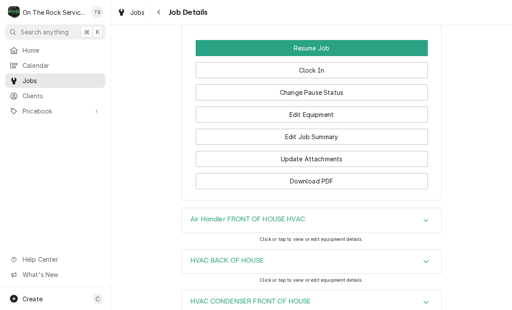
scroll to position [1113, 0]
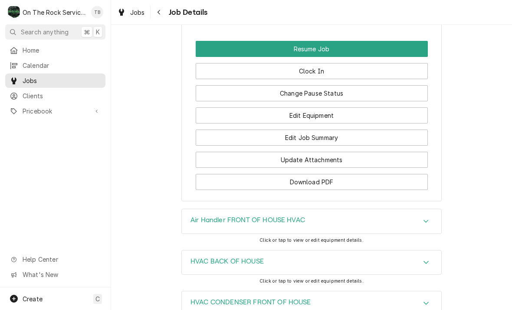
click at [336, 41] on button "Resume Job" at bounding box center [312, 49] width 232 height 16
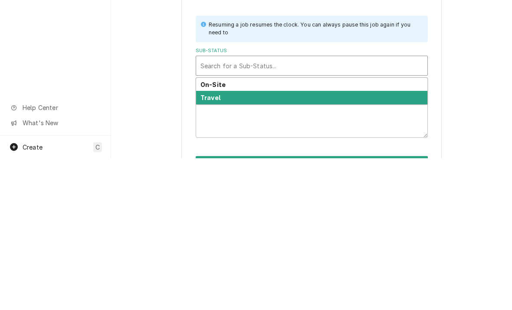
click at [231, 242] on div "Travel" at bounding box center [311, 248] width 231 height 13
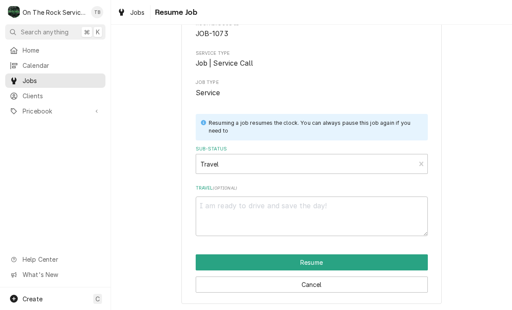
scroll to position [53, 0]
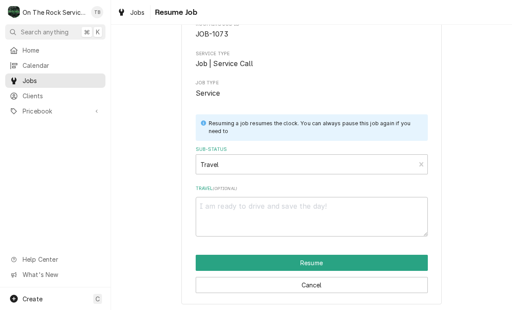
click at [383, 262] on button "Resume" at bounding box center [312, 262] width 232 height 16
type textarea "x"
